Goal: Transaction & Acquisition: Download file/media

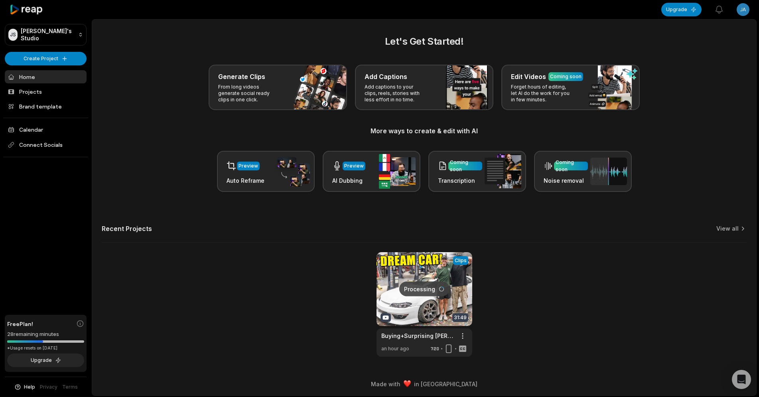
click at [442, 280] on link at bounding box center [425, 304] width 96 height 105
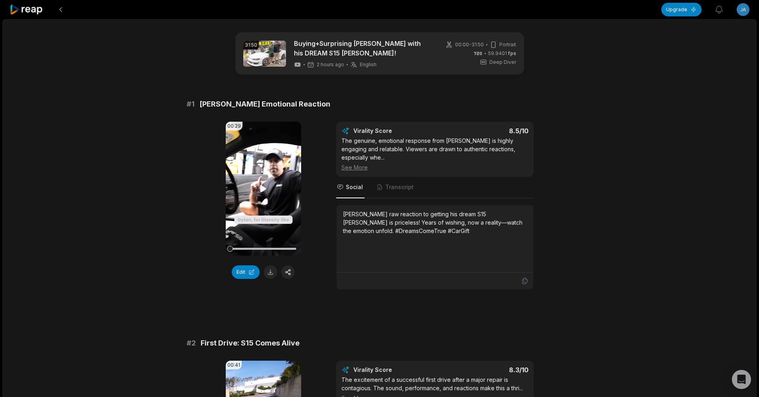
click at [264, 190] on icon at bounding box center [264, 188] width 6 height 7
click at [265, 182] on video "Your browser does not support mp4 format." at bounding box center [263, 189] width 75 height 134
click at [568, 183] on div "00:29 Your browser does not support mp4 format. Edit Virality Score 8.5 /10 The…" at bounding box center [380, 206] width 386 height 168
drag, startPoint x: 233, startPoint y: 250, endPoint x: 199, endPoint y: 247, distance: 34.4
click at [199, 247] on div "00:29 Your browser does not support mp4 format. Edit Virality Score 8.5 /10 The…" at bounding box center [380, 206] width 386 height 168
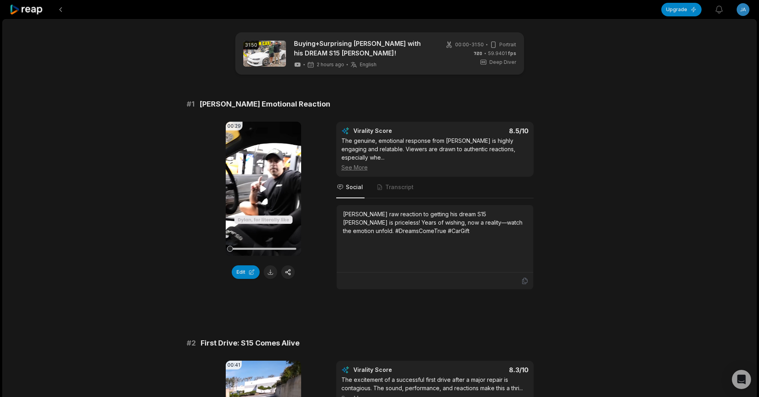
click at [262, 189] on icon at bounding box center [264, 188] width 6 height 7
drag, startPoint x: 202, startPoint y: 103, endPoint x: 296, endPoint y: 107, distance: 94.3
click at [296, 107] on div "# 1 [PERSON_NAME] Emotional Reaction" at bounding box center [380, 104] width 386 height 11
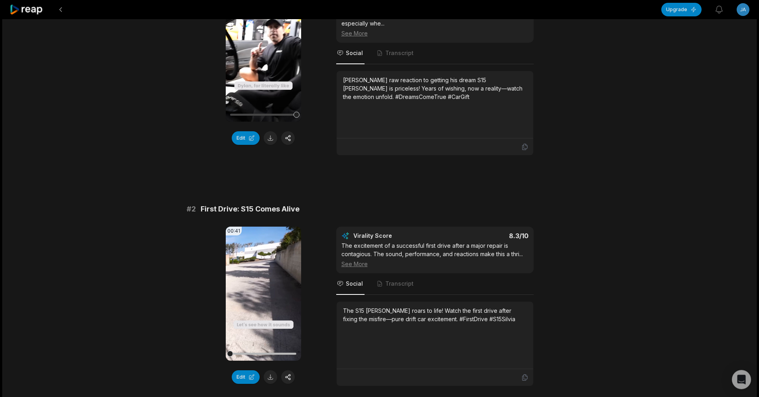
scroll to position [163, 0]
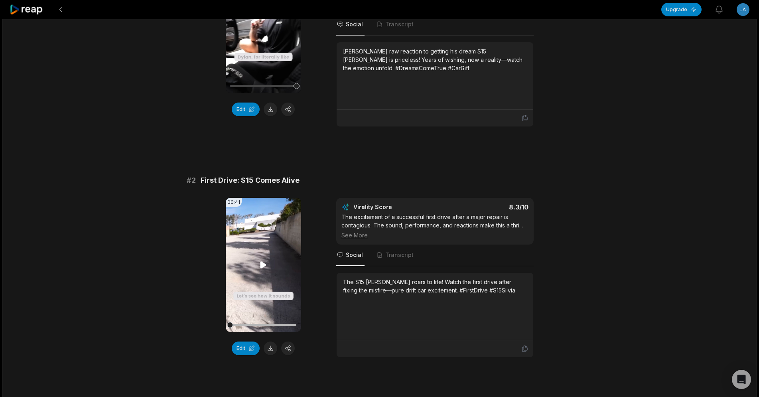
click at [260, 247] on video "Your browser does not support mp4 format." at bounding box center [263, 265] width 75 height 134
click at [248, 243] on video "Your browser does not support mp4 format." at bounding box center [263, 265] width 75 height 134
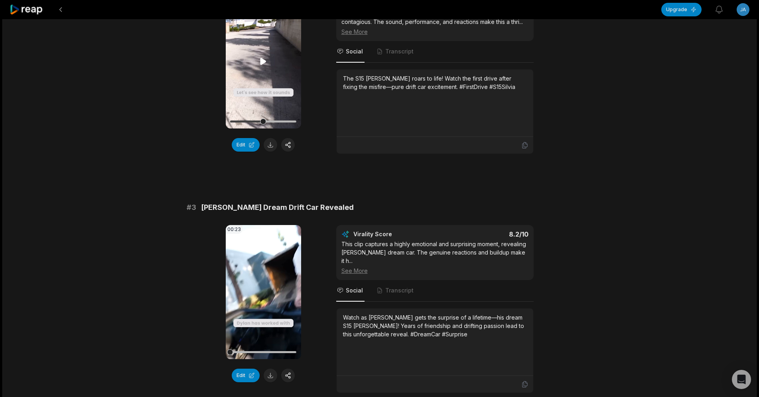
scroll to position [488, 0]
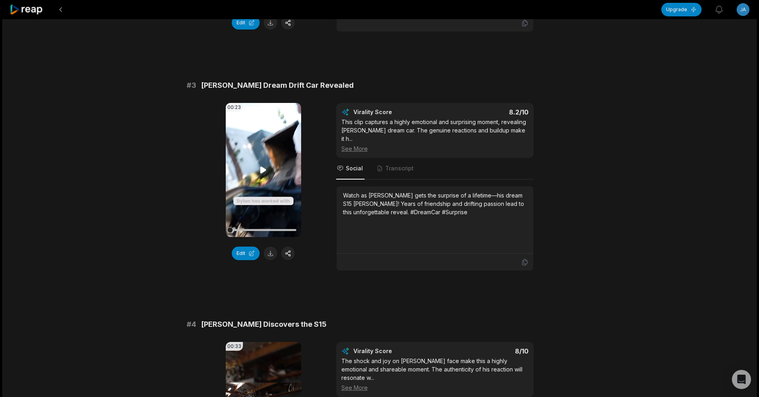
click at [260, 165] on icon at bounding box center [264, 170] width 10 height 10
click at [244, 247] on button "Edit" at bounding box center [246, 254] width 28 height 14
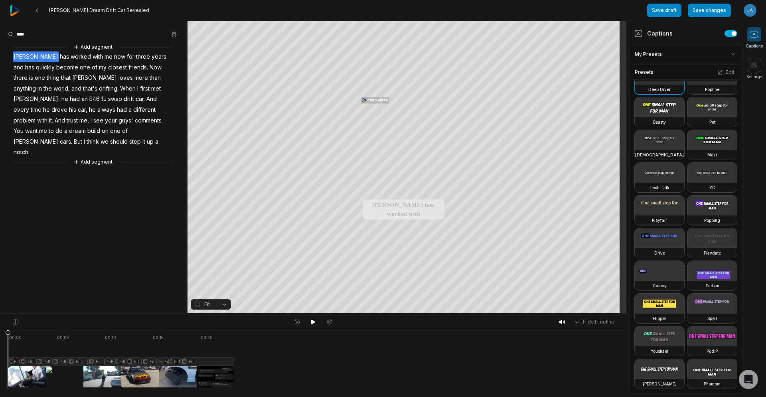
scroll to position [77, 0]
click at [286, 375] on div at bounding box center [313, 376] width 611 height 21
click at [215, 378] on div at bounding box center [121, 358] width 226 height 57
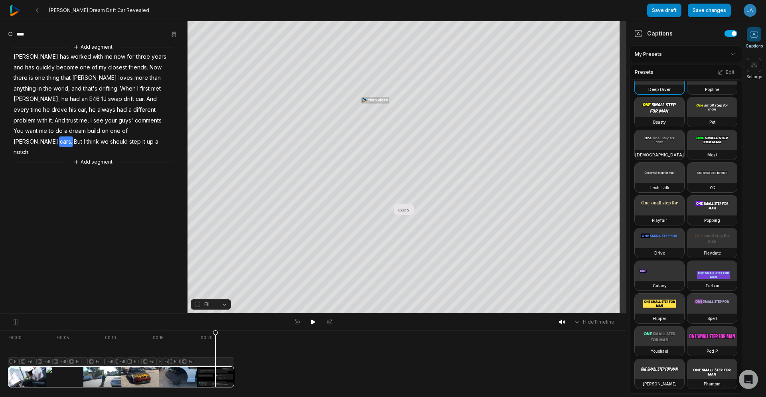
click at [341, 363] on div "Fit Fill Fill Fill Fill Fill Fill Fill Fit Fill Fill Fill Fill Fill" at bounding box center [313, 355] width 626 height 21
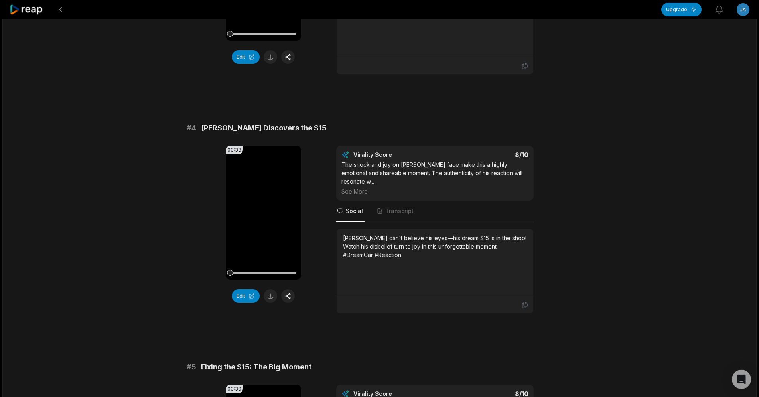
scroll to position [692, 0]
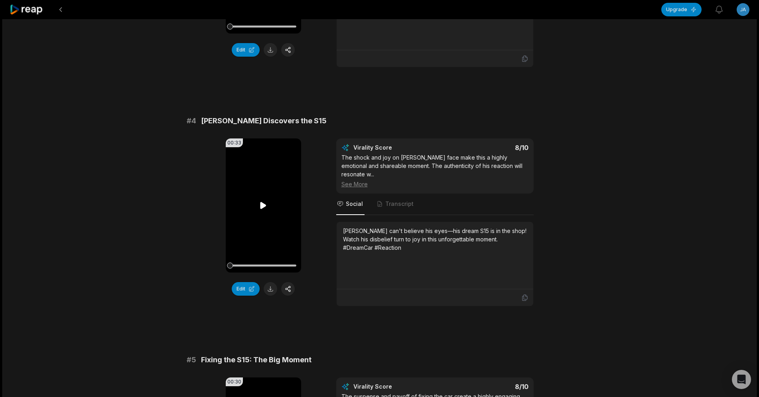
click at [261, 202] on icon at bounding box center [264, 205] width 6 height 7
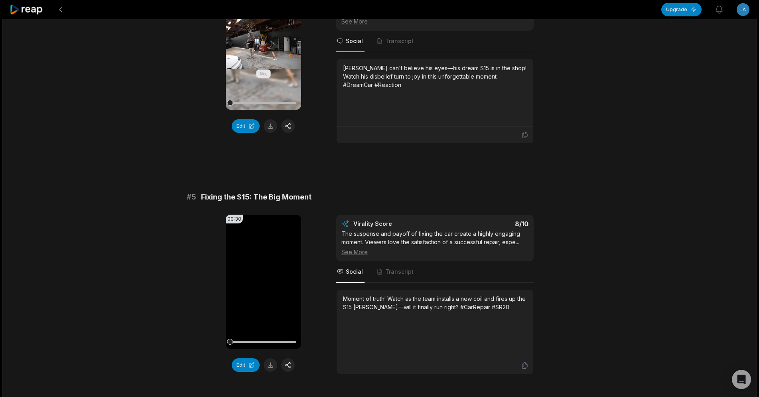
scroll to position [733, 0]
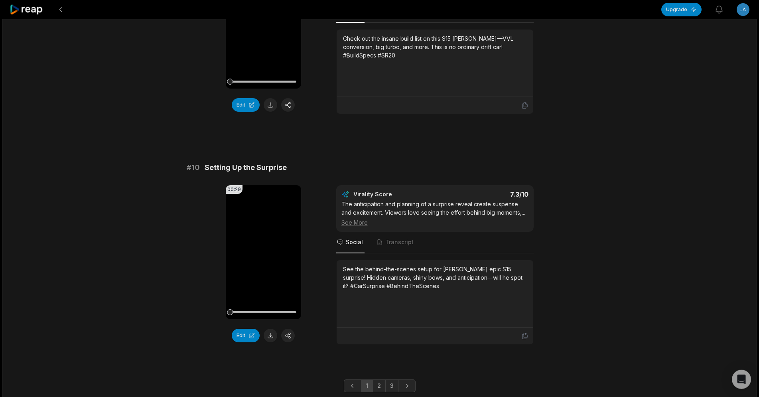
scroll to position [2048, 0]
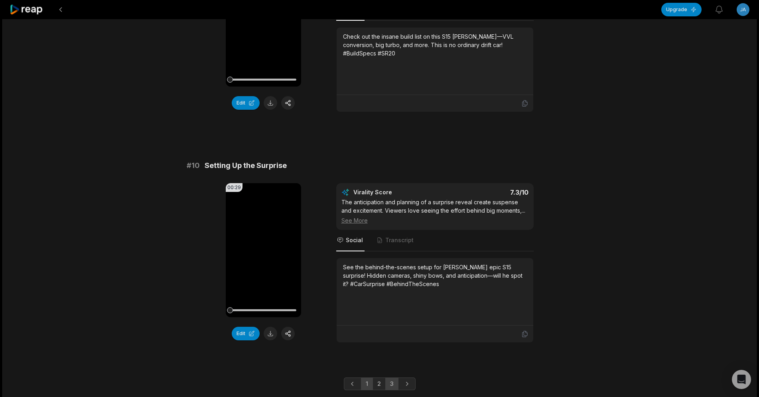
click at [390, 377] on link "3" at bounding box center [391, 383] width 13 height 13
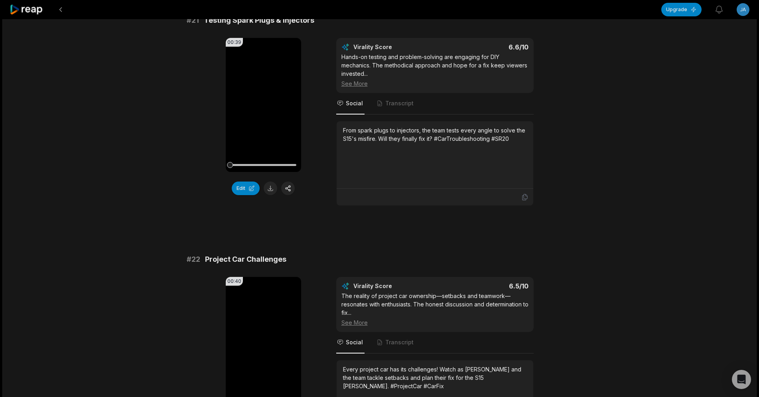
scroll to position [0, 0]
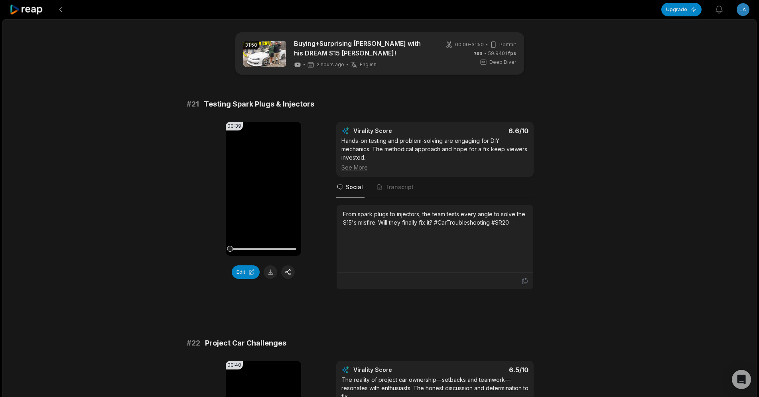
click at [24, 14] on icon at bounding box center [27, 9] width 34 height 11
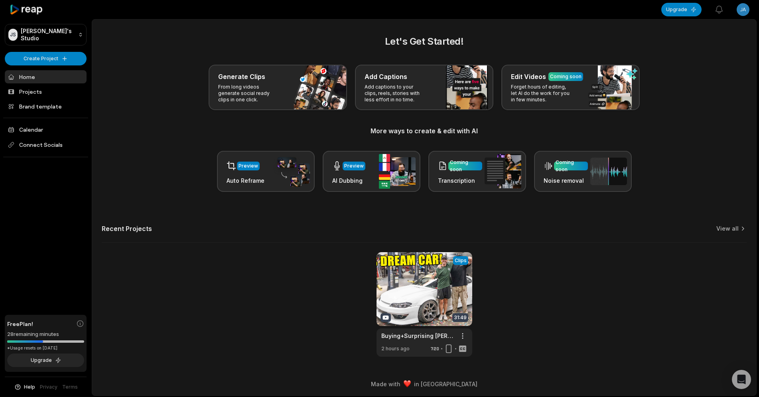
click at [220, 292] on div "View Clips Clips 31:49 Buying+Surprising Dillon with his DREAM S15 Silvia! Open…" at bounding box center [424, 304] width 645 height 105
click at [679, 12] on button "Upgrade" at bounding box center [682, 10] width 40 height 14
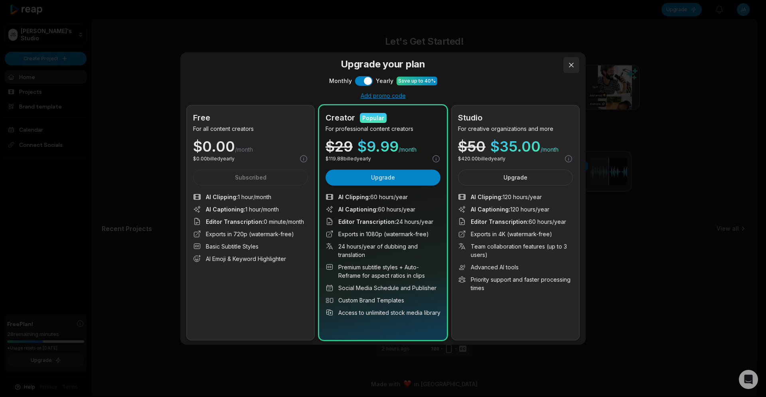
click at [571, 65] on button at bounding box center [571, 65] width 16 height 16
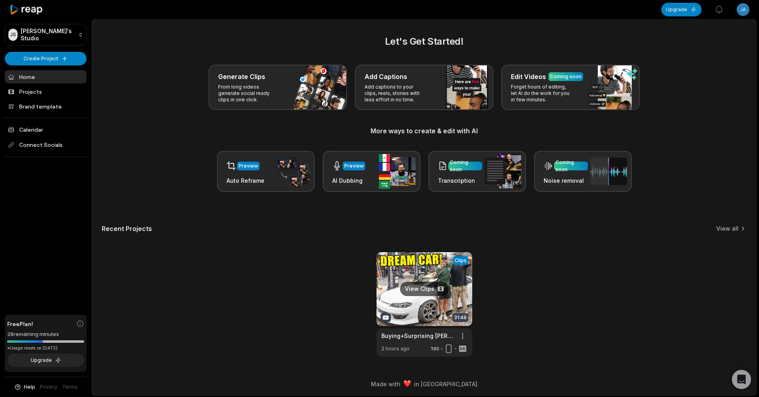
click at [403, 283] on link at bounding box center [425, 304] width 96 height 105
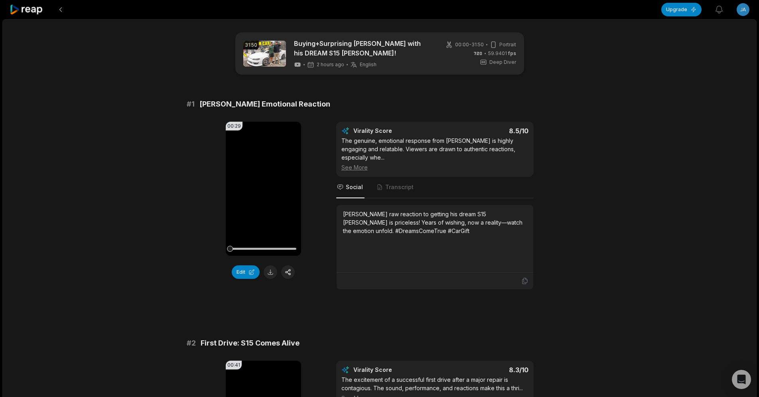
click at [493, 60] on span "Deep Diver" at bounding box center [503, 62] width 27 height 7
click at [27, 12] on icon at bounding box center [27, 9] width 34 height 11
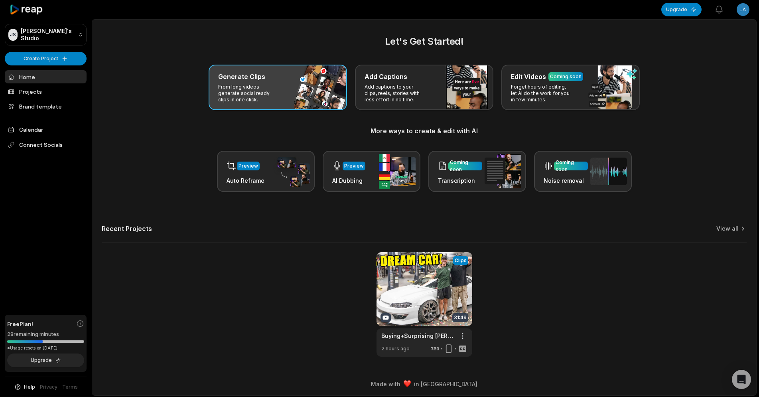
click at [261, 75] on h3 "Generate Clips" at bounding box center [241, 77] width 47 height 10
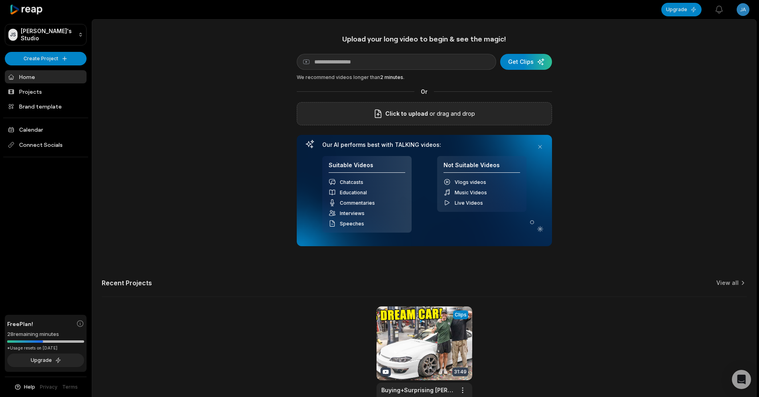
click at [444, 117] on p "or drag and drop" at bounding box center [451, 114] width 47 height 10
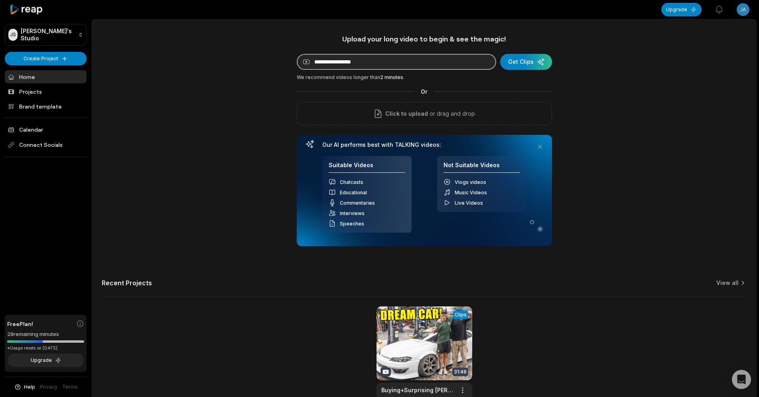
click at [389, 64] on input at bounding box center [397, 62] width 200 height 16
click at [396, 63] on input at bounding box center [397, 62] width 200 height 16
paste input "**********"
type input "**********"
click at [682, 81] on div "**********" at bounding box center [424, 222] width 664 height 377
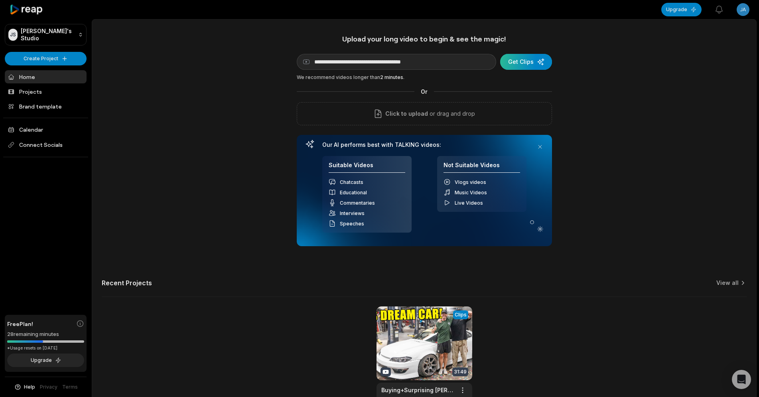
click at [535, 59] on div "submit" at bounding box center [526, 62] width 52 height 16
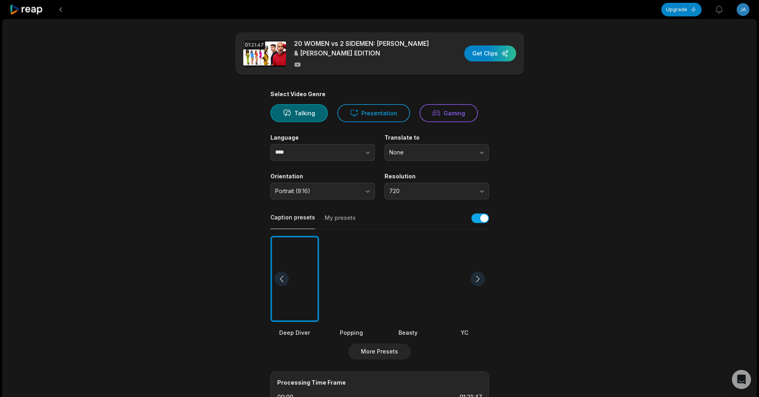
click at [330, 216] on button "My presets" at bounding box center [340, 221] width 31 height 15
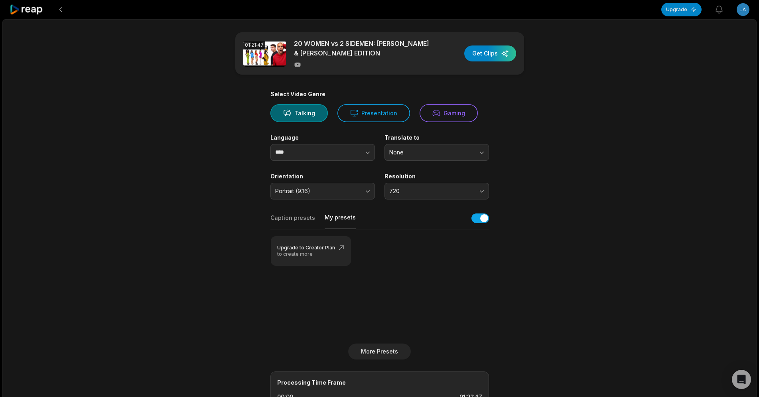
click at [288, 219] on button "Caption presets" at bounding box center [293, 221] width 45 height 15
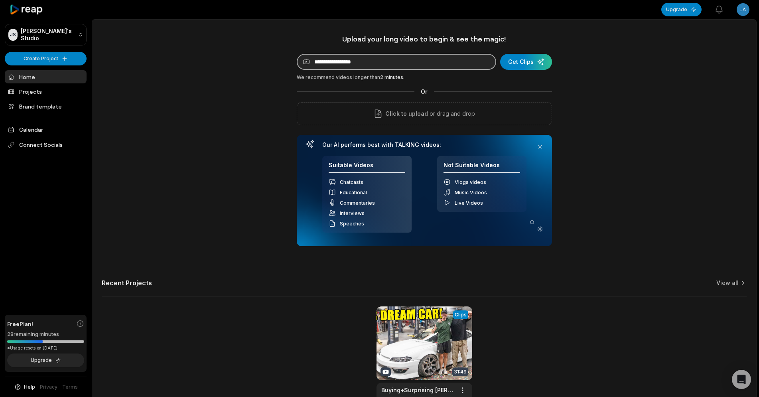
click at [389, 60] on input at bounding box center [397, 62] width 200 height 16
paste input "**********"
type input "**********"
click at [532, 62] on div "submit" at bounding box center [526, 62] width 52 height 16
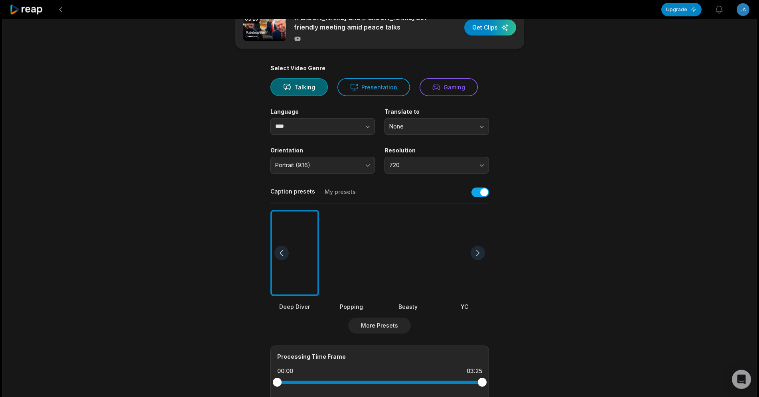
scroll to position [41, 0]
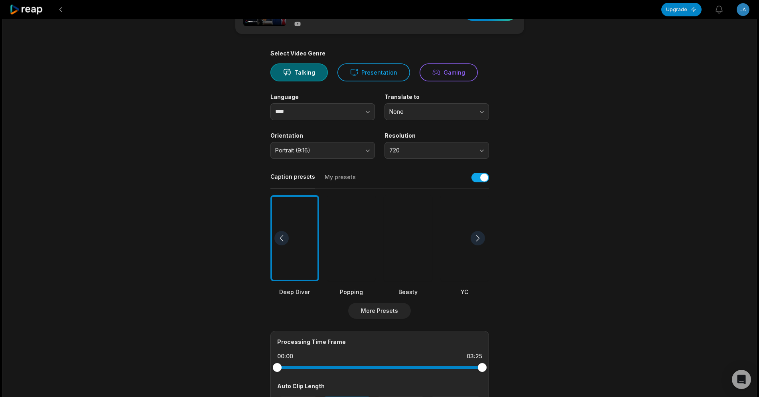
click at [477, 236] on div at bounding box center [478, 238] width 14 height 14
click at [302, 248] on div at bounding box center [295, 238] width 49 height 87
click at [560, 194] on main "03:25 Trump and Zelensky act friendly meeting amid peace talks Get Clips Select…" at bounding box center [380, 236] width 386 height 489
click at [369, 151] on button "Portrait (9:16)" at bounding box center [323, 150] width 105 height 17
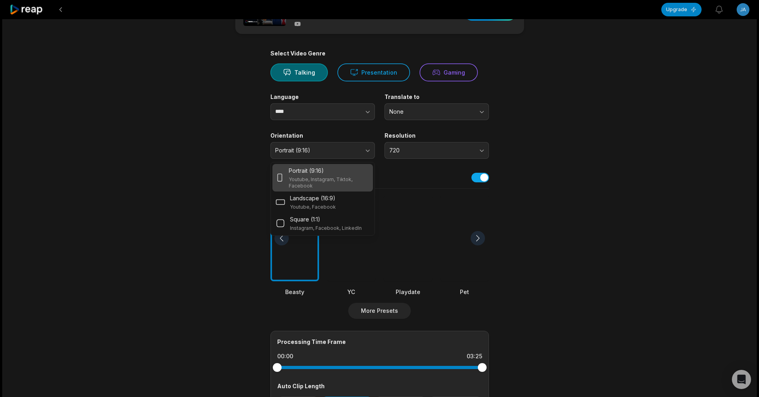
click at [329, 180] on p "Youtube, Instagram, Tiktok, Facebook" at bounding box center [329, 182] width 81 height 13
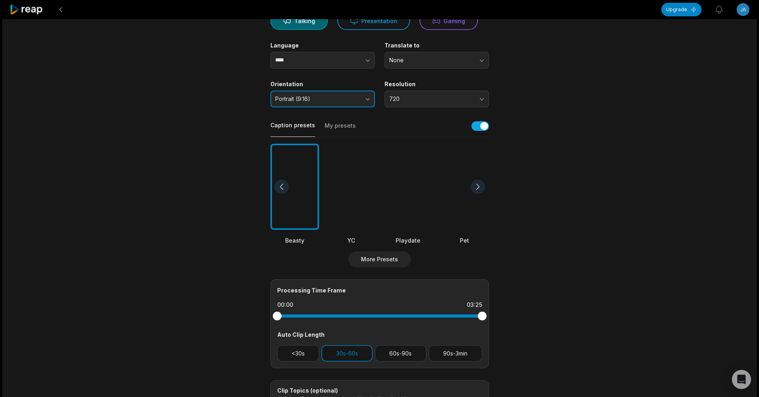
scroll to position [182, 0]
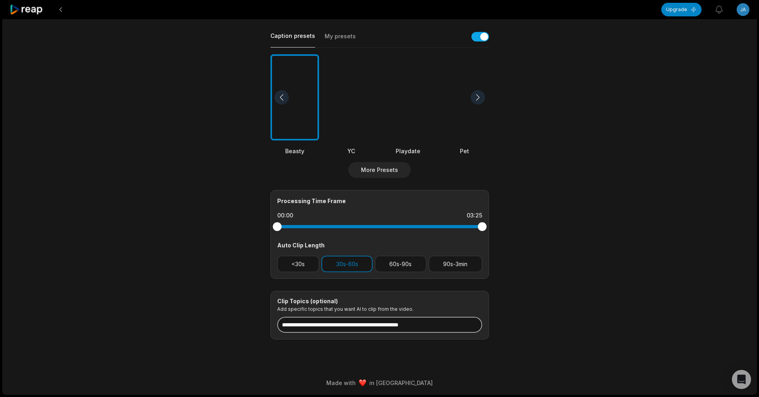
click at [407, 323] on input at bounding box center [379, 325] width 205 height 16
click at [600, 231] on div "03:25 Trump and Zelensky act friendly meeting amid peace talks Get Clips Select…" at bounding box center [379, 116] width 755 height 557
click at [391, 325] on input "********" at bounding box center [379, 325] width 205 height 16
type input "**********"
click at [598, 314] on div "**********" at bounding box center [379, 116] width 755 height 557
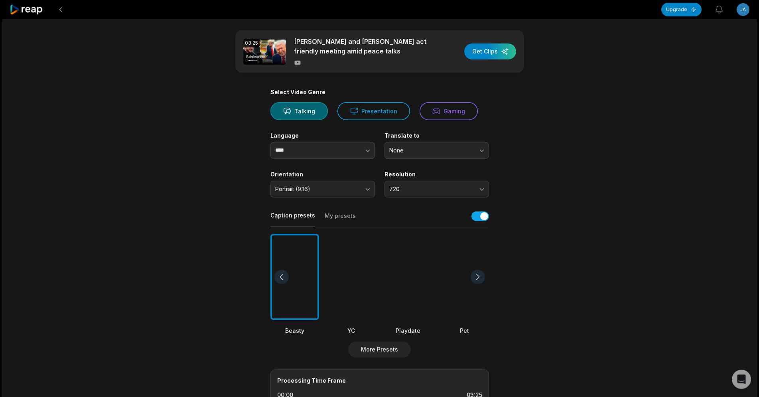
scroll to position [0, 0]
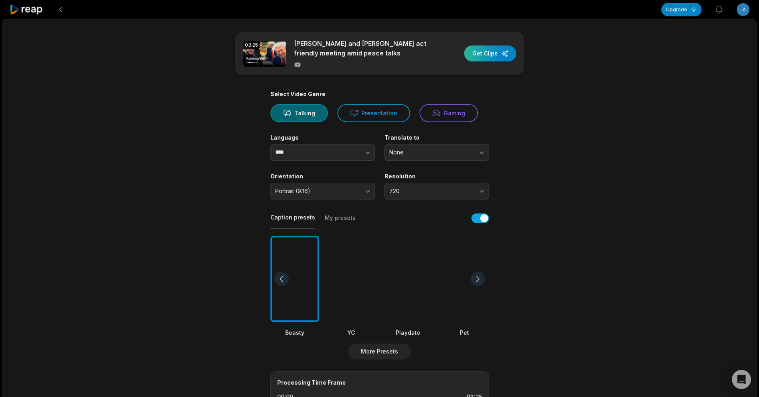
click at [497, 54] on div "button" at bounding box center [490, 53] width 52 height 16
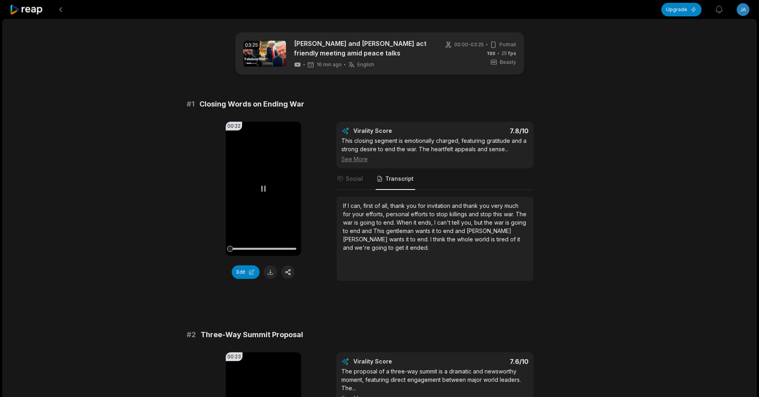
click at [263, 191] on icon at bounding box center [264, 189] width 10 height 10
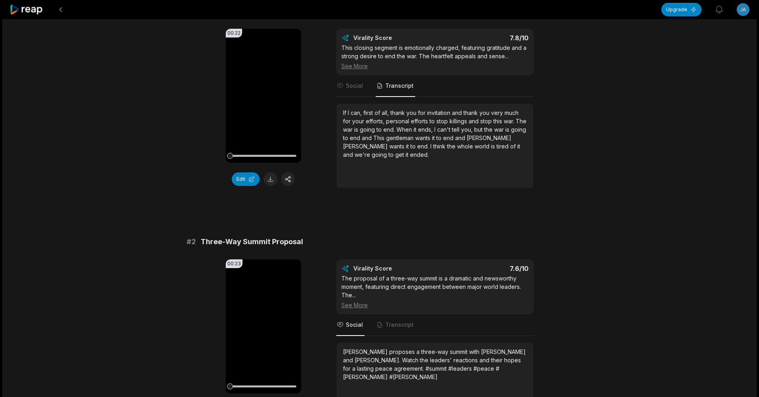
scroll to position [163, 0]
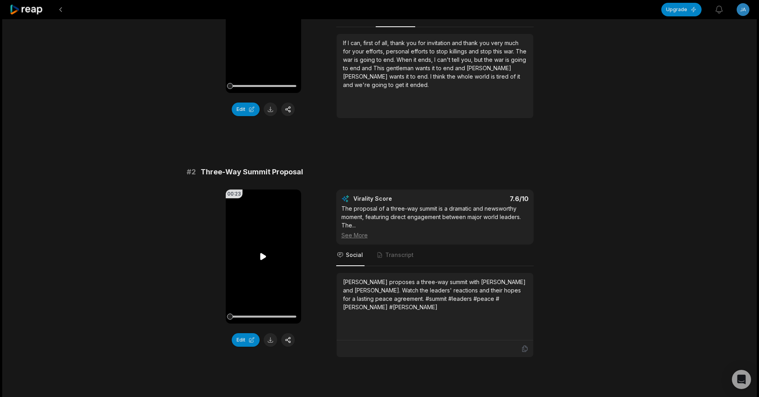
click at [259, 258] on icon at bounding box center [264, 257] width 10 height 10
click at [259, 254] on icon at bounding box center [264, 257] width 10 height 10
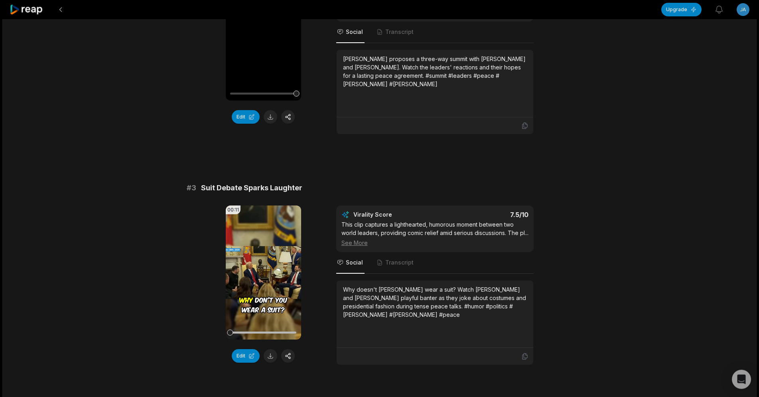
scroll to position [407, 0]
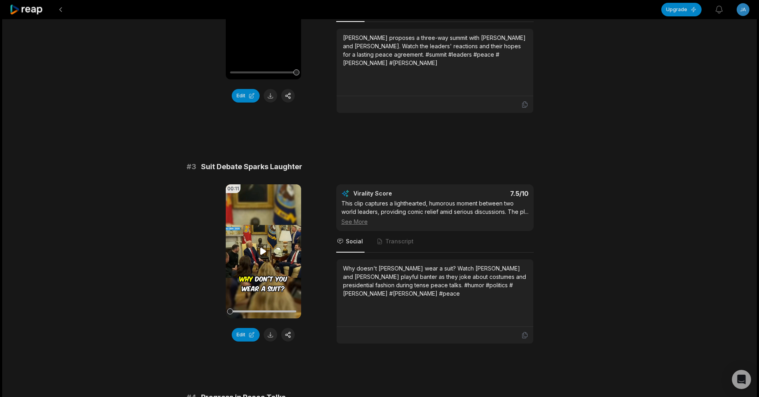
click at [263, 249] on icon at bounding box center [264, 252] width 10 height 10
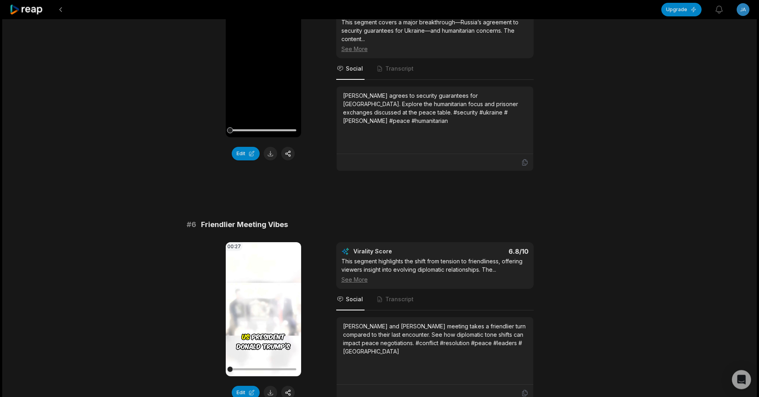
scroll to position [1123, 0]
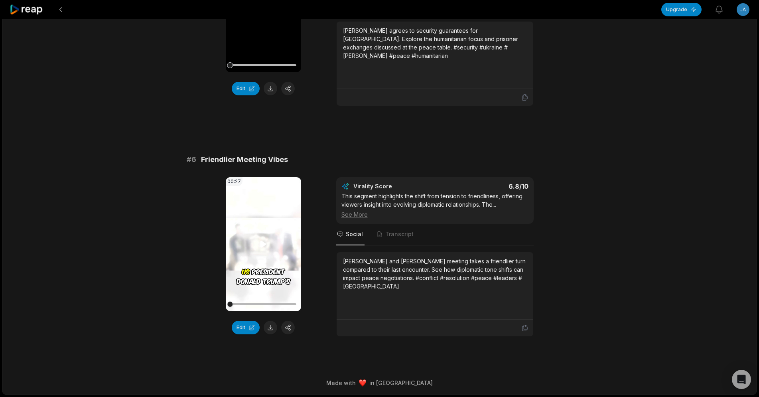
click at [257, 246] on video "Your browser does not support mp4 format." at bounding box center [263, 244] width 75 height 134
click at [273, 233] on video "Your browser does not support mp4 format." at bounding box center [263, 244] width 75 height 134
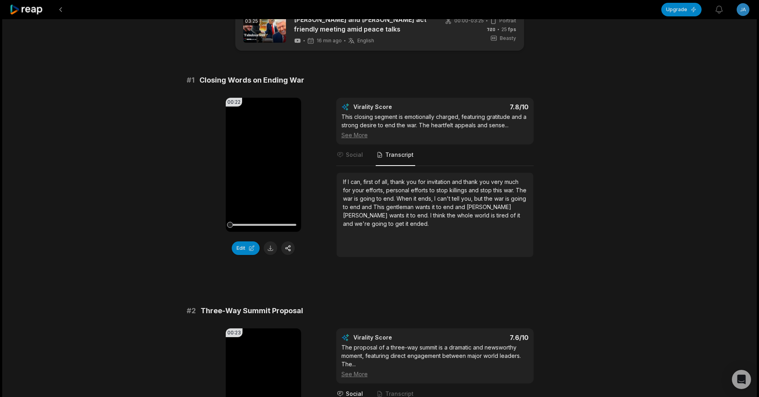
scroll to position [0, 0]
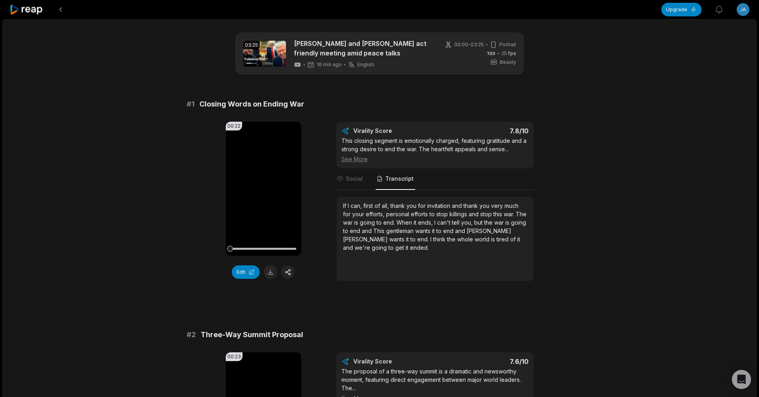
click at [30, 10] on icon at bounding box center [27, 9] width 34 height 11
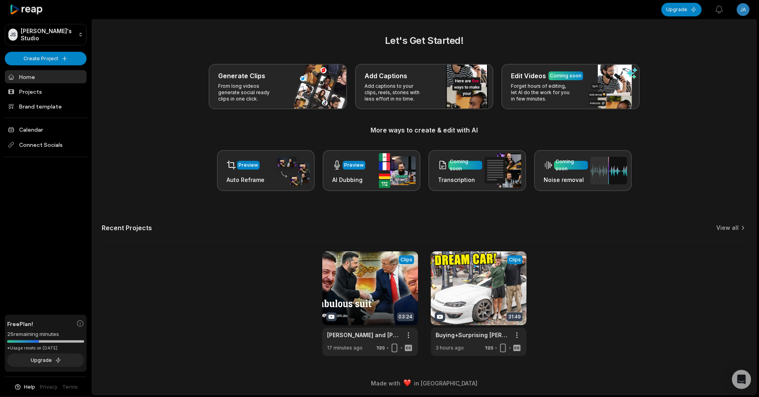
scroll to position [1, 0]
click at [357, 279] on link at bounding box center [370, 303] width 96 height 105
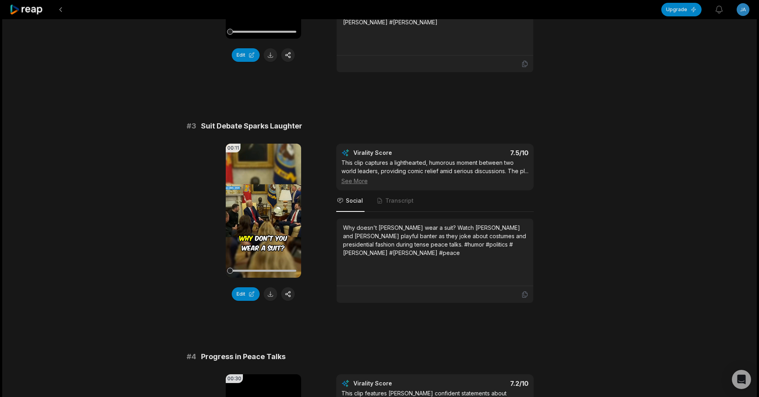
scroll to position [1123, 0]
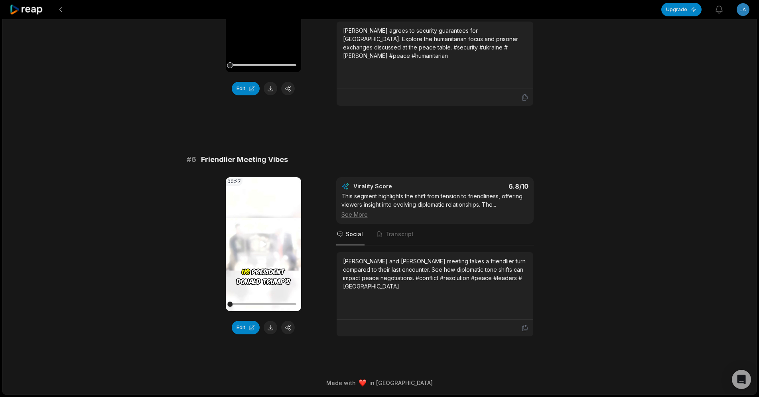
click at [259, 238] on video "Your browser does not support mp4 format." at bounding box center [263, 244] width 75 height 134
click at [270, 327] on button at bounding box center [271, 328] width 14 height 14
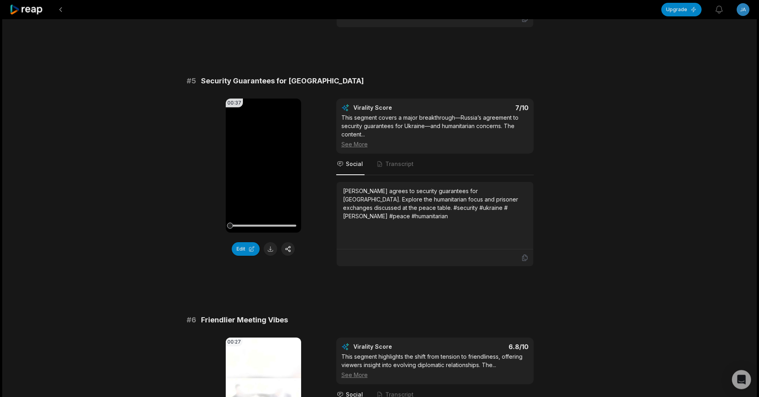
scroll to position [960, 0]
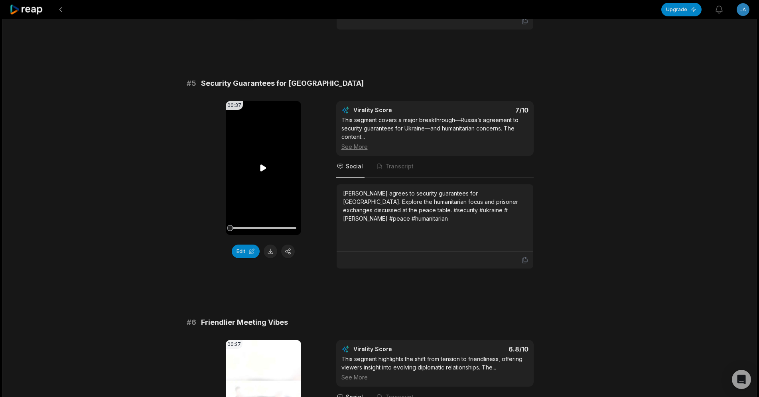
click at [262, 165] on icon at bounding box center [264, 167] width 6 height 7
click at [377, 166] on icon "Tabs" at bounding box center [380, 166] width 6 height 6
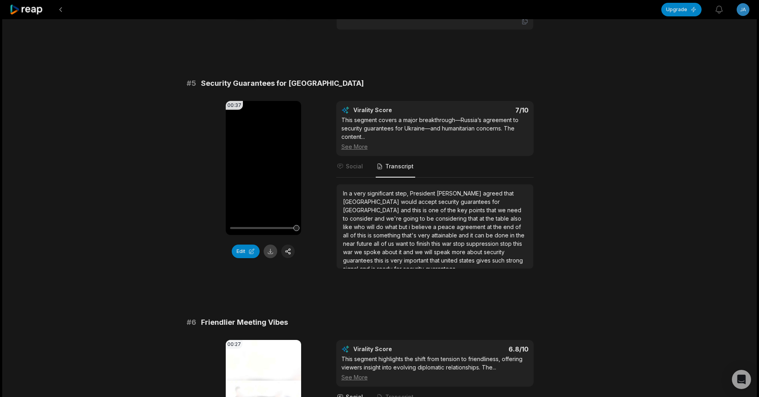
click at [271, 247] on button at bounding box center [271, 252] width 14 height 14
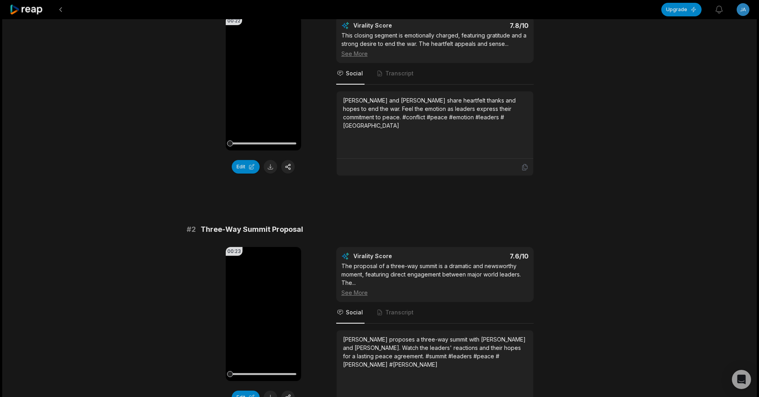
scroll to position [0, 0]
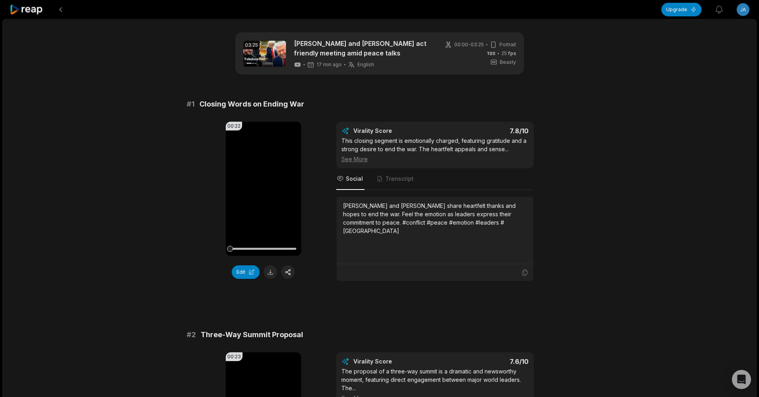
click at [30, 10] on icon at bounding box center [27, 9] width 34 height 11
